Goal: Find specific page/section: Find specific page/section

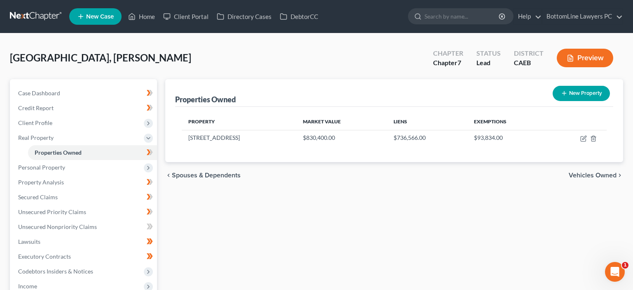
click at [28, 15] on link at bounding box center [36, 16] width 53 height 15
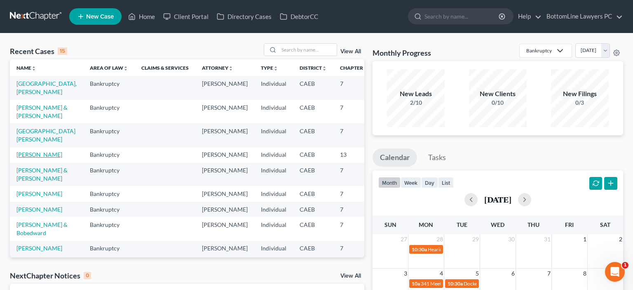
click at [31, 158] on link "Legard, Terrolyn" at bounding box center [39, 154] width 46 height 7
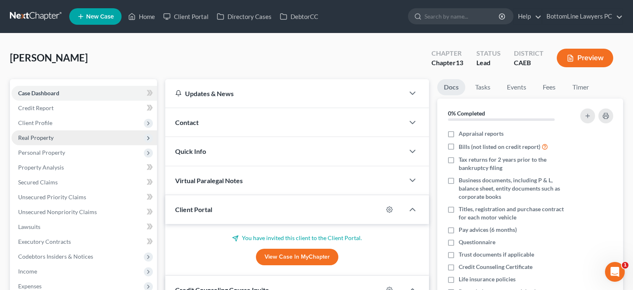
click at [56, 139] on span "Real Property" at bounding box center [85, 137] width 146 height 15
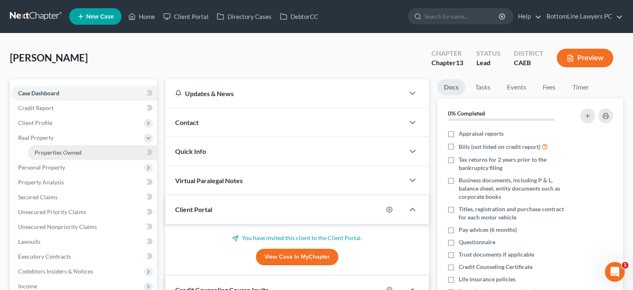
click at [85, 154] on link "Properties Owned" at bounding box center [92, 152] width 129 height 15
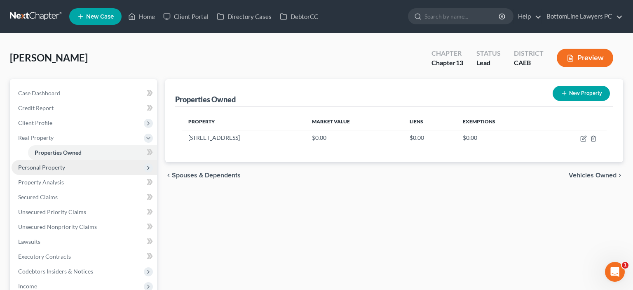
click at [71, 166] on span "Personal Property" at bounding box center [85, 167] width 146 height 15
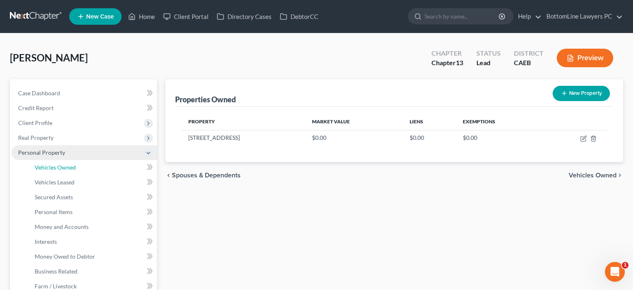
click at [71, 166] on span "Vehicles Owned" at bounding box center [55, 167] width 41 height 7
